Goal: Navigation & Orientation: Find specific page/section

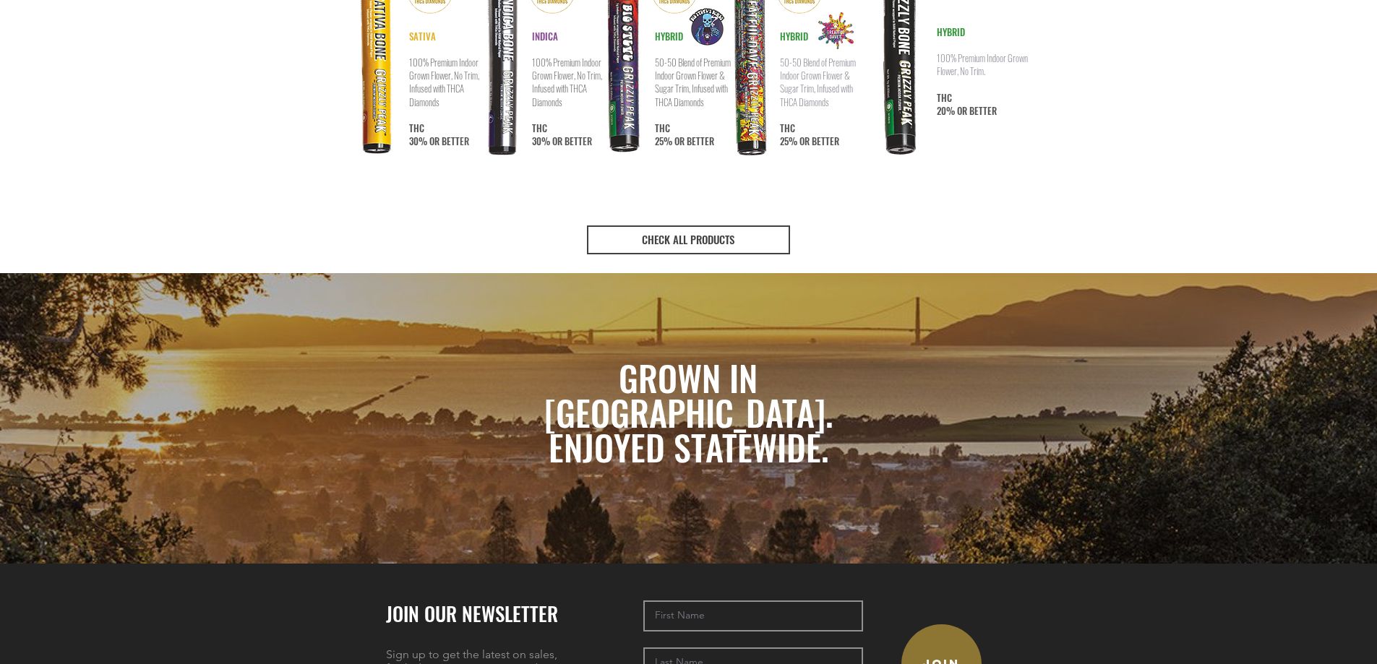
scroll to position [2892, 0]
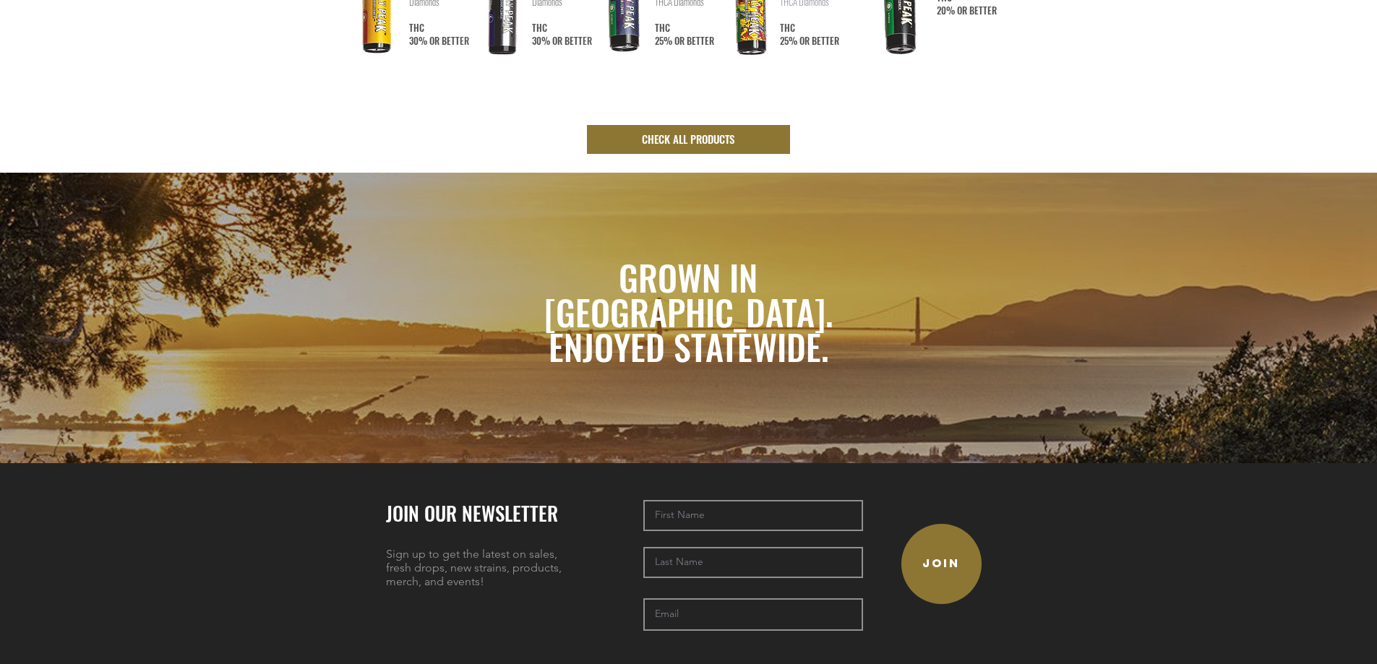
click at [716, 125] on link "CHECK ALL PRODUCTS" at bounding box center [688, 139] width 203 height 29
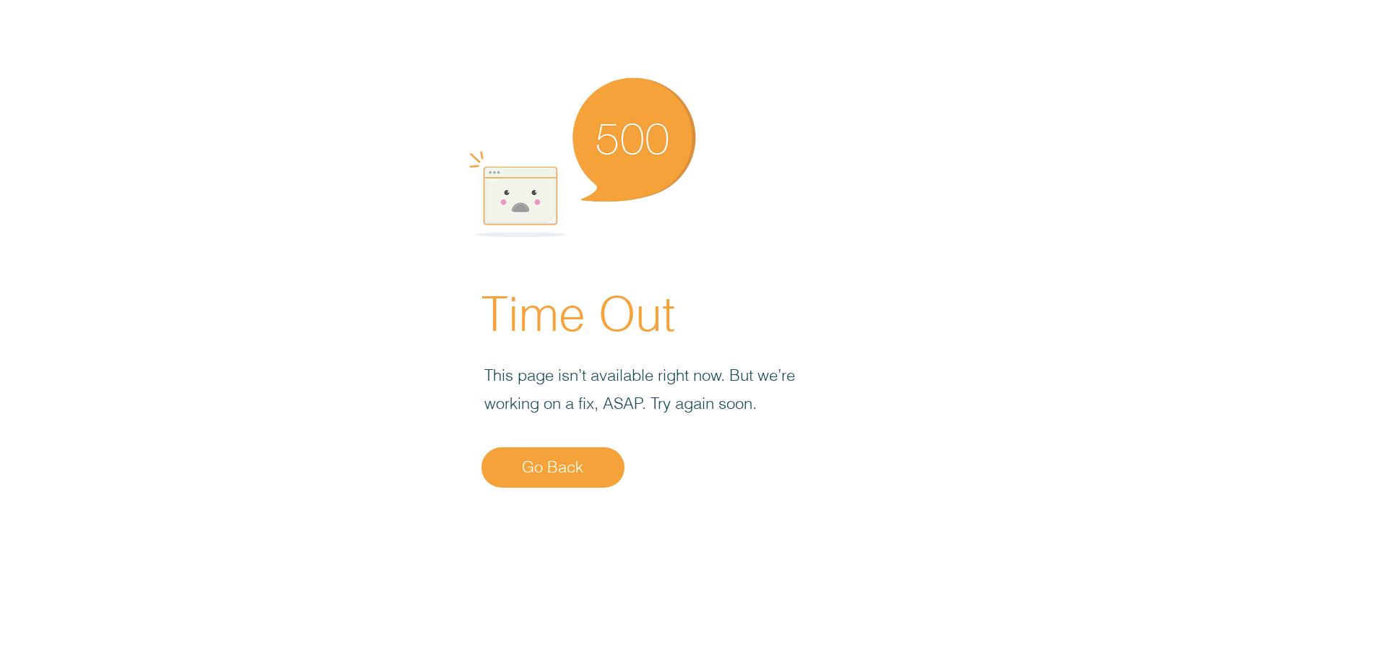
click at [583, 451] on link "Go Back" at bounding box center [553, 468] width 143 height 40
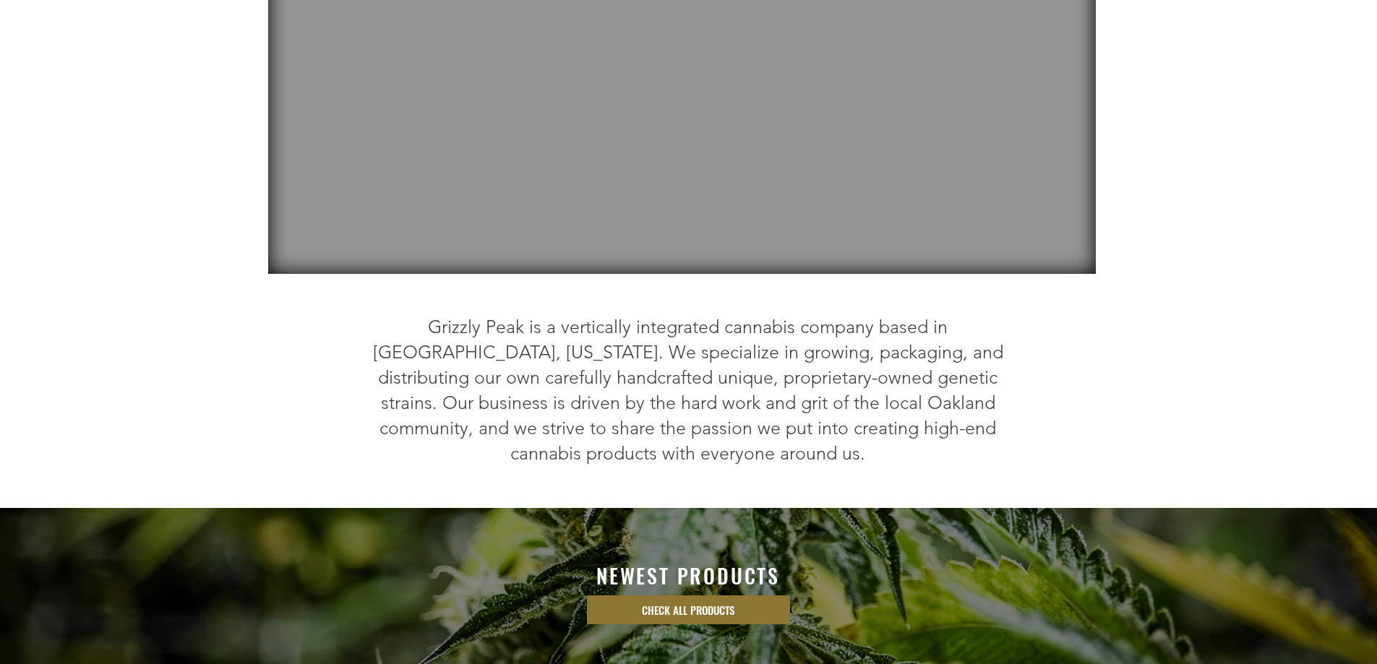
scroll to position [361, 0]
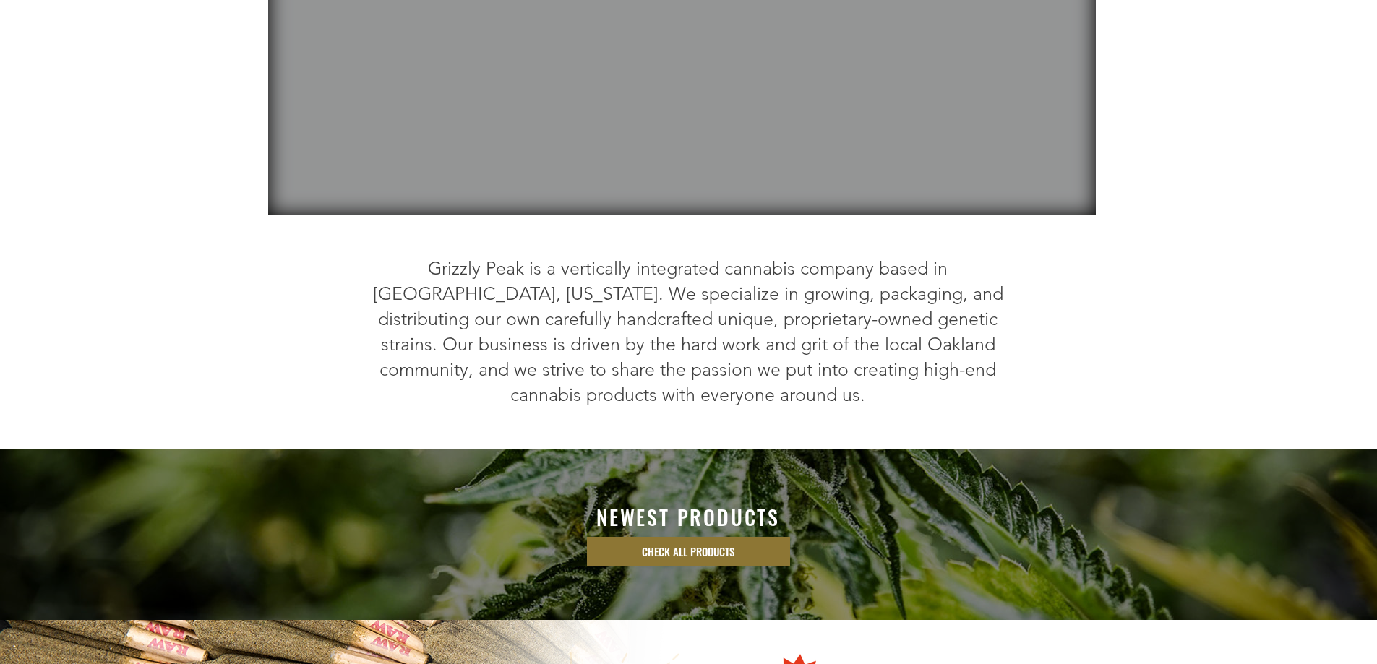
click at [735, 544] on span "CHECK ALL PRODUCTS" at bounding box center [688, 551] width 93 height 15
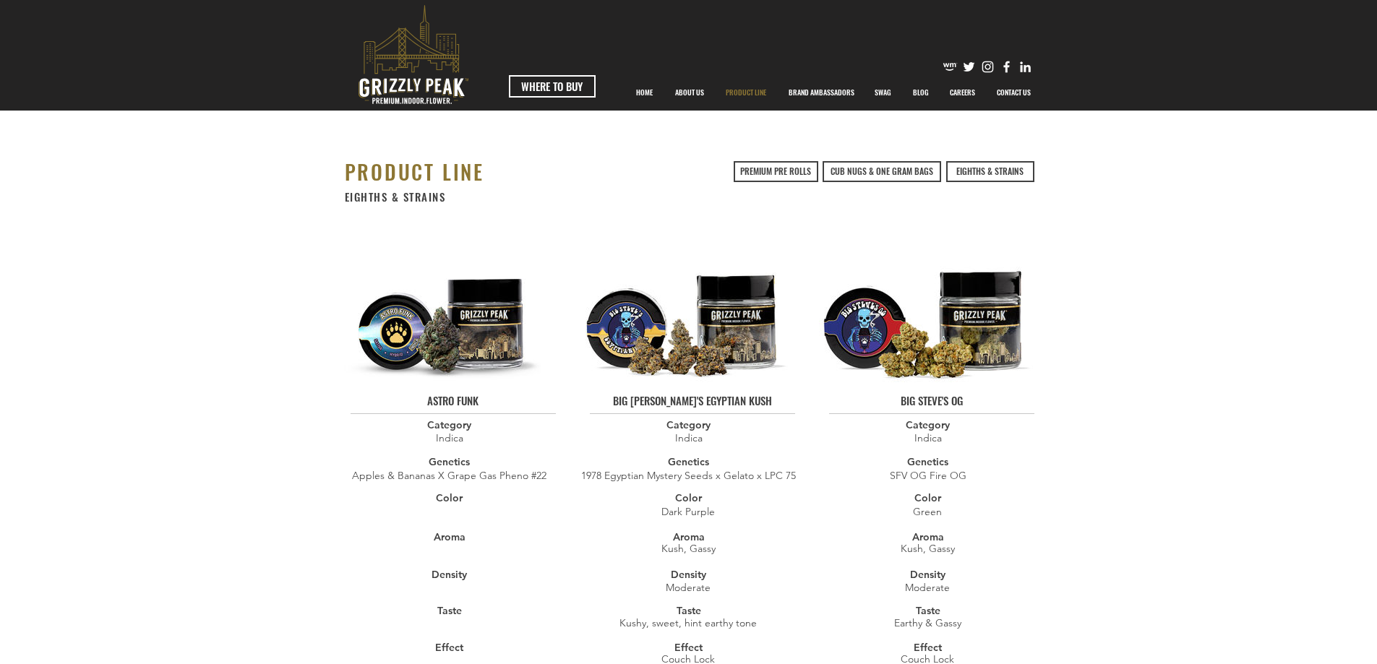
scroll to position [289, 0]
